Goal: Information Seeking & Learning: Learn about a topic

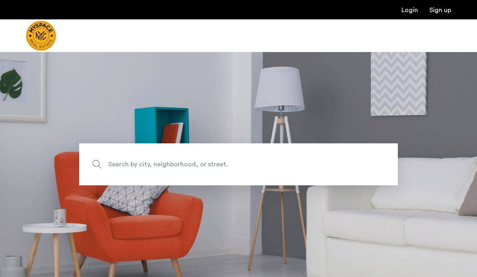
click at [205, 168] on span "Search by city, neighborhood, or street." at bounding box center [219, 164] width 223 height 11
click at [205, 168] on input "Search by city, neighborhood, or street." at bounding box center [238, 164] width 318 height 42
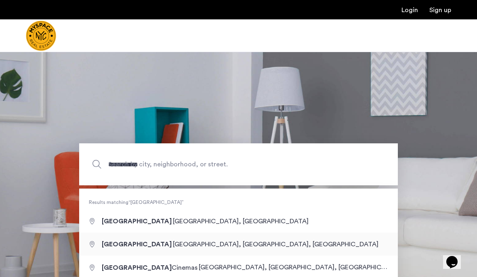
type input "**********"
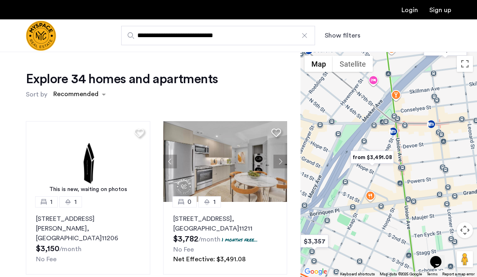
click at [377, 158] on img "from $3,491.08" at bounding box center [372, 157] width 50 height 18
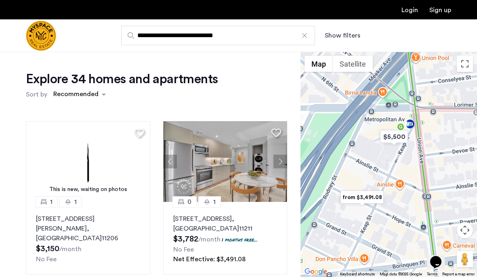
click at [361, 197] on img "from $3,491.08" at bounding box center [362, 197] width 50 height 18
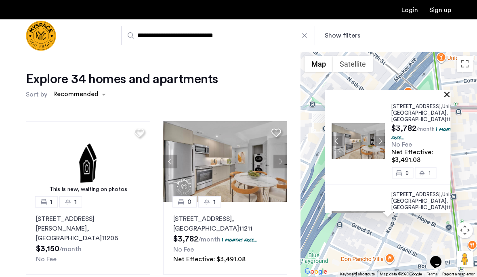
click at [446, 94] on button "Close" at bounding box center [448, 94] width 6 height 6
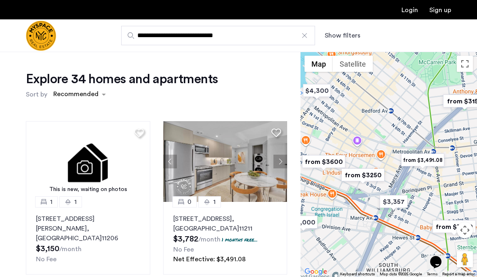
click at [362, 176] on img "from $3250" at bounding box center [363, 175] width 50 height 18
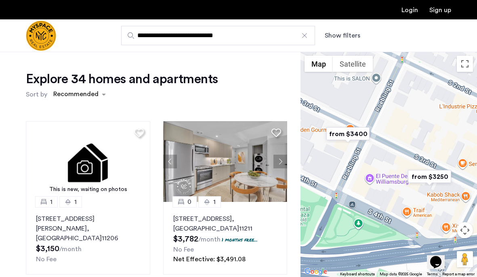
click at [436, 178] on img "from $3250" at bounding box center [429, 177] width 50 height 18
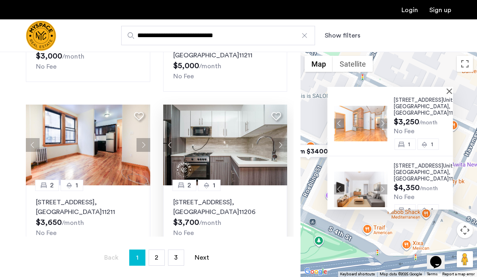
scroll to position [188, 0]
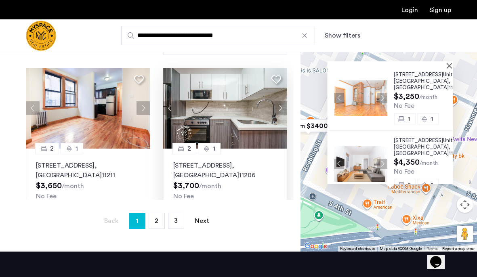
click at [278, 101] on button "Next apartment" at bounding box center [280, 108] width 14 height 14
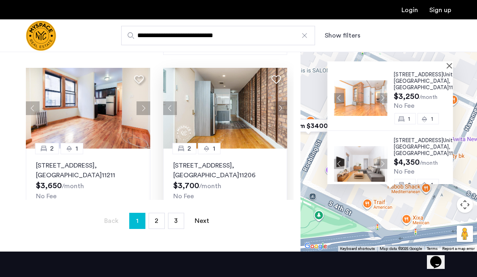
click at [278, 101] on button "Next apartment" at bounding box center [280, 108] width 14 height 14
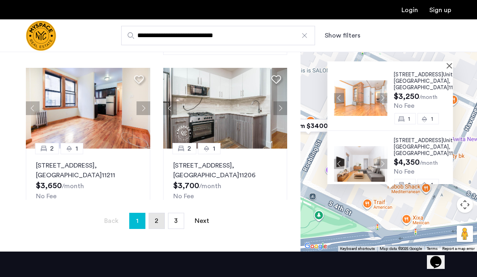
click at [153, 221] on link "page 2" at bounding box center [156, 220] width 15 height 15
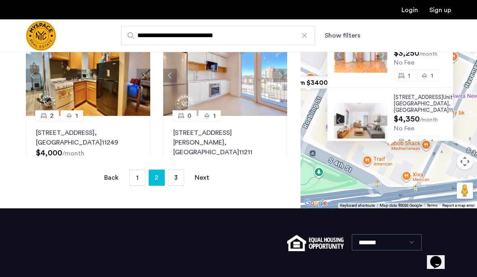
scroll to position [131, 0]
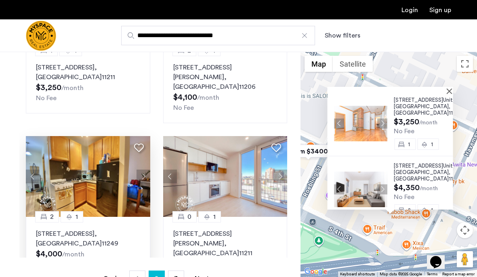
click at [143, 170] on button "Next apartment" at bounding box center [143, 177] width 14 height 14
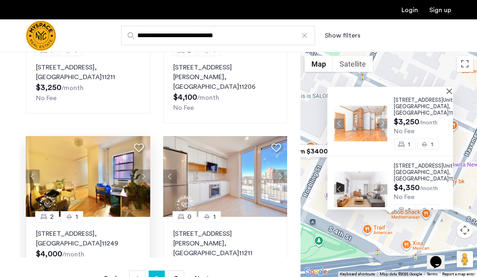
click at [143, 170] on button "Next apartment" at bounding box center [143, 177] width 14 height 14
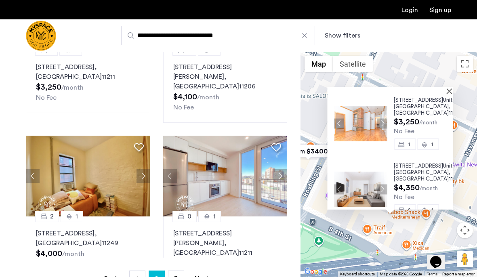
scroll to position [676, 0]
click at [281, 170] on button "Next apartment" at bounding box center [280, 177] width 14 height 14
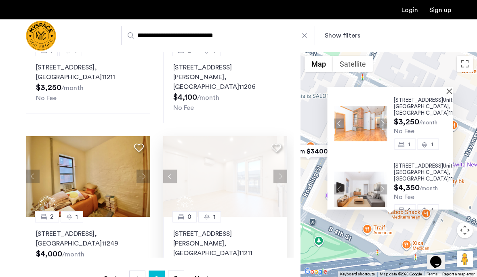
click at [171, 170] on button "Previous apartment" at bounding box center [170, 177] width 14 height 14
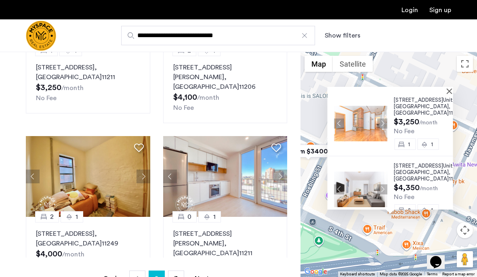
click at [445, 92] on div at bounding box center [387, 90] width 120 height 7
click at [448, 92] on button "Close" at bounding box center [451, 91] width 6 height 6
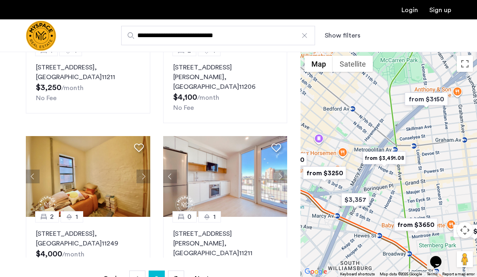
drag, startPoint x: 434, startPoint y: 174, endPoint x: 385, endPoint y: 190, distance: 51.9
click at [385, 190] on div at bounding box center [388, 164] width 176 height 225
click at [262, 177] on img at bounding box center [225, 176] width 124 height 81
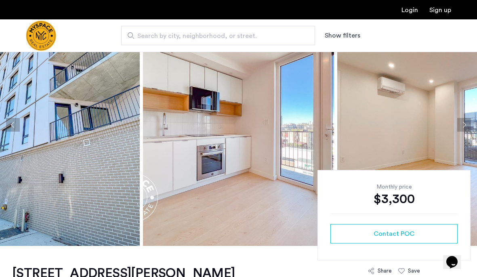
scroll to position [36, 0]
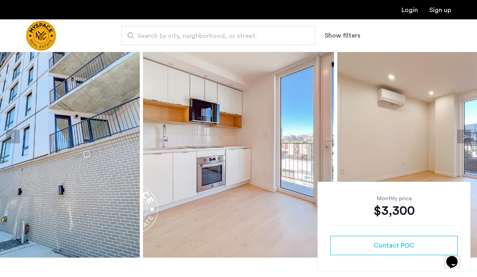
click at [463, 136] on button "Next apartment" at bounding box center [464, 137] width 14 height 14
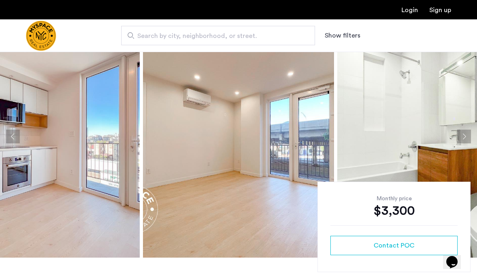
click at [463, 136] on button "Next apartment" at bounding box center [464, 137] width 14 height 14
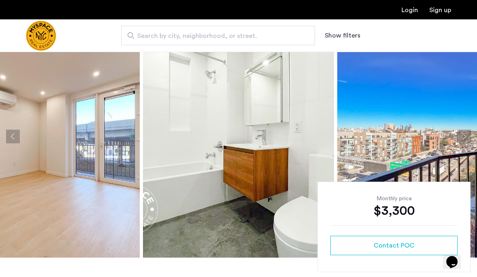
click at [463, 136] on button "Next apartment" at bounding box center [464, 137] width 14 height 14
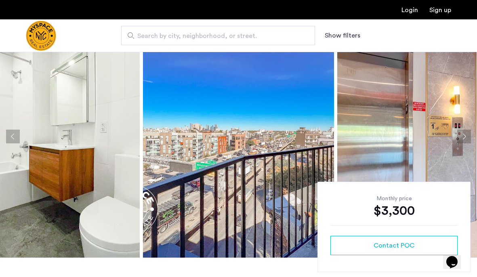
click at [463, 136] on button "Next apartment" at bounding box center [464, 137] width 14 height 14
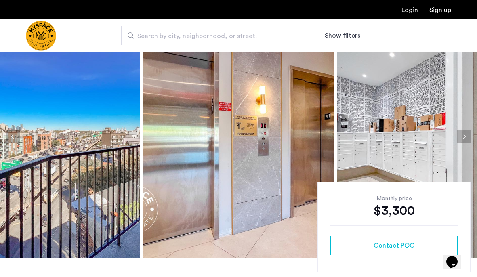
click at [463, 136] on button "Next apartment" at bounding box center [464, 137] width 14 height 14
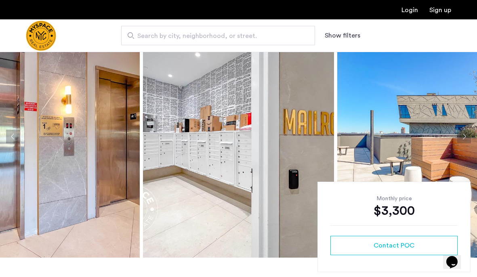
click at [463, 136] on button "Next apartment" at bounding box center [464, 137] width 14 height 14
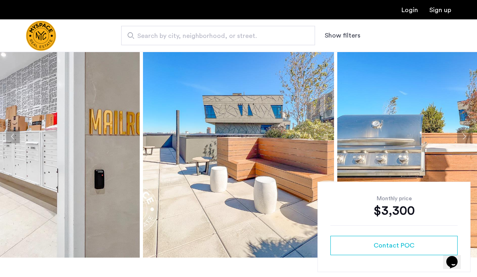
click at [463, 136] on button "Next apartment" at bounding box center [464, 137] width 14 height 14
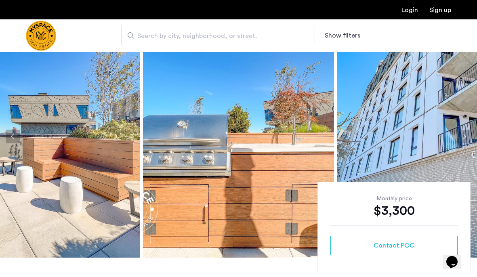
click at [463, 136] on button "Next apartment" at bounding box center [464, 137] width 14 height 14
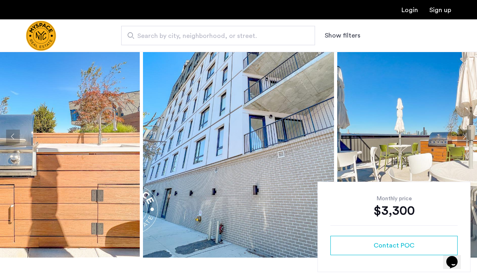
click at [463, 136] on button "Next apartment" at bounding box center [464, 137] width 14 height 14
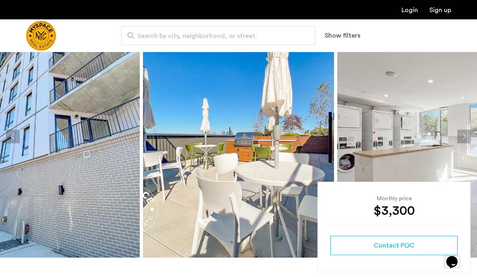
click at [463, 136] on button "Next apartment" at bounding box center [464, 137] width 14 height 14
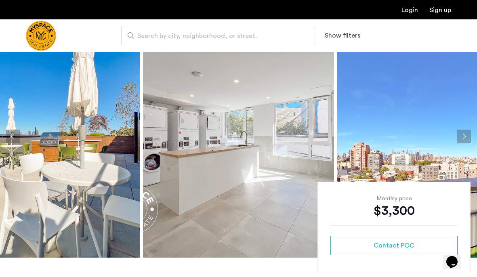
click at [463, 136] on button "Next apartment" at bounding box center [464, 137] width 14 height 14
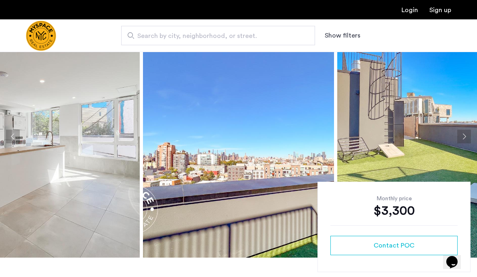
click at [463, 136] on button "Next apartment" at bounding box center [464, 137] width 14 height 14
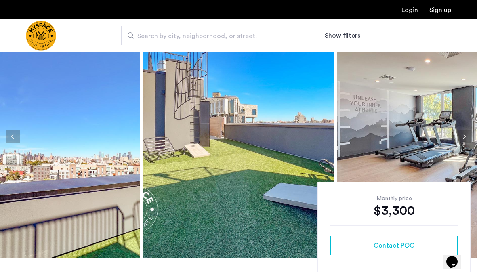
click at [463, 136] on button "Next apartment" at bounding box center [464, 137] width 14 height 14
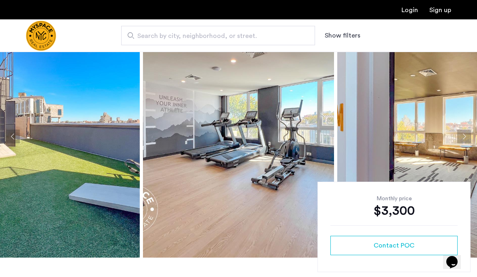
click at [462, 138] on button "Next apartment" at bounding box center [464, 137] width 14 height 14
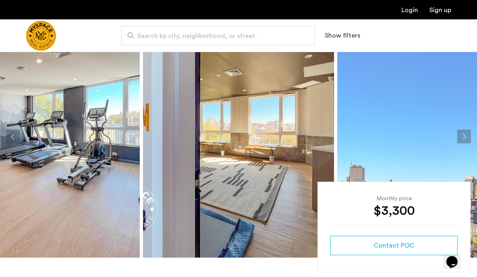
click at [463, 139] on button "Next apartment" at bounding box center [464, 137] width 14 height 14
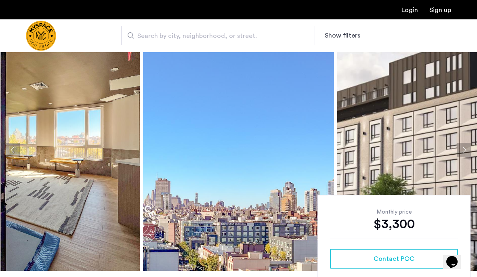
scroll to position [10, 0]
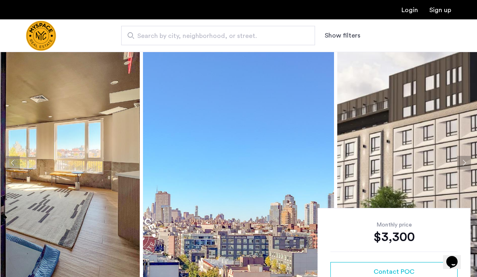
click at [459, 166] on button "Next apartment" at bounding box center [464, 163] width 14 height 14
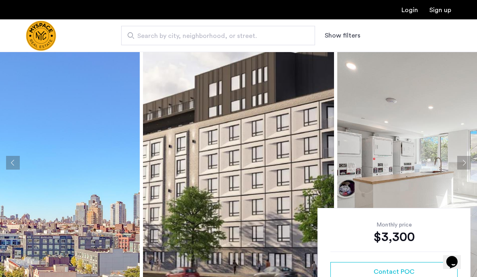
click at [461, 165] on button "Next apartment" at bounding box center [464, 163] width 14 height 14
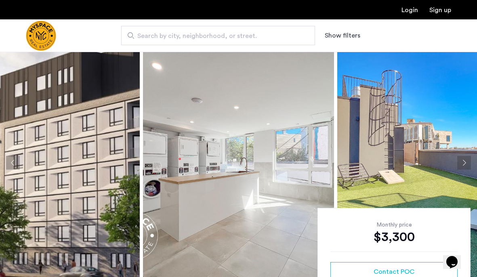
click at [461, 165] on button "Next apartment" at bounding box center [464, 163] width 14 height 14
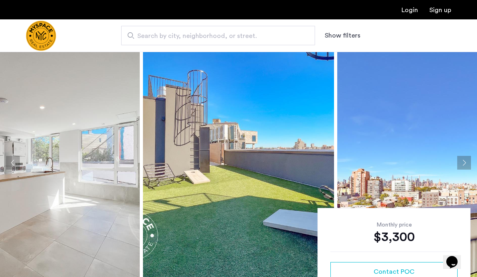
click at [461, 165] on button "Next apartment" at bounding box center [464, 163] width 14 height 14
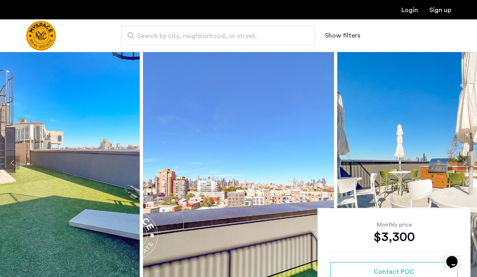
click at [459, 165] on button "Next apartment" at bounding box center [464, 163] width 14 height 14
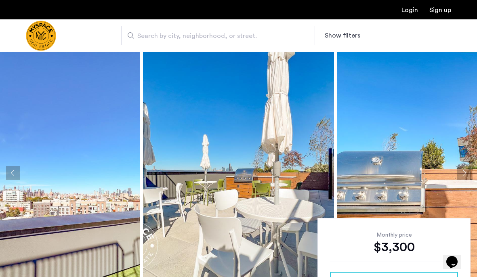
scroll to position [0, 0]
click at [467, 172] on button "Next apartment" at bounding box center [464, 173] width 14 height 14
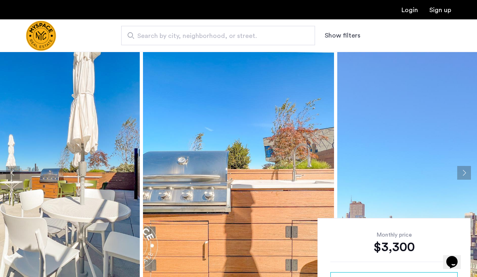
click at [467, 172] on button "Next apartment" at bounding box center [464, 173] width 14 height 14
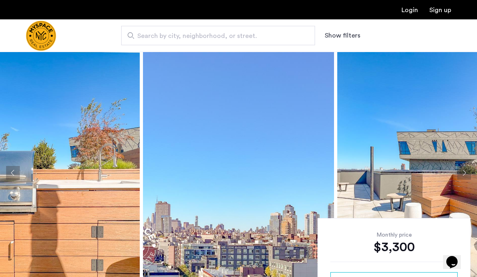
click at [467, 172] on button "Next apartment" at bounding box center [464, 173] width 14 height 14
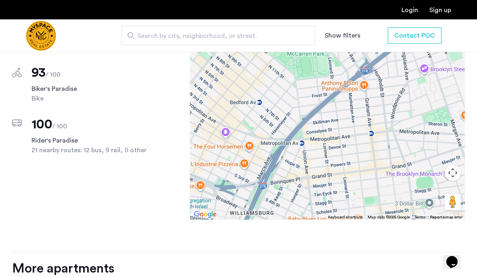
scroll to position [806, 0]
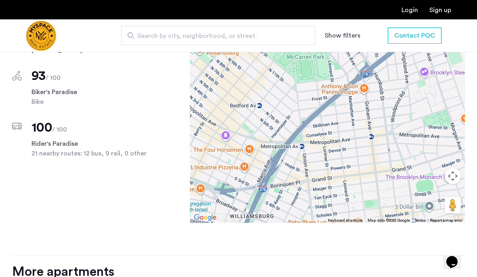
click at [454, 184] on button "Map camera controls" at bounding box center [452, 176] width 16 height 16
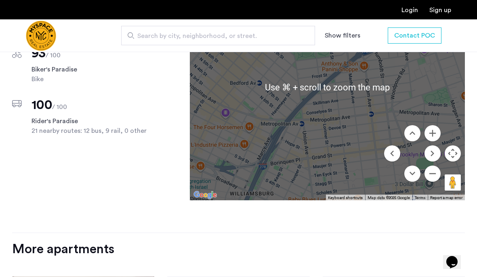
scroll to position [823, 0]
